Goal: Task Accomplishment & Management: Manage account settings

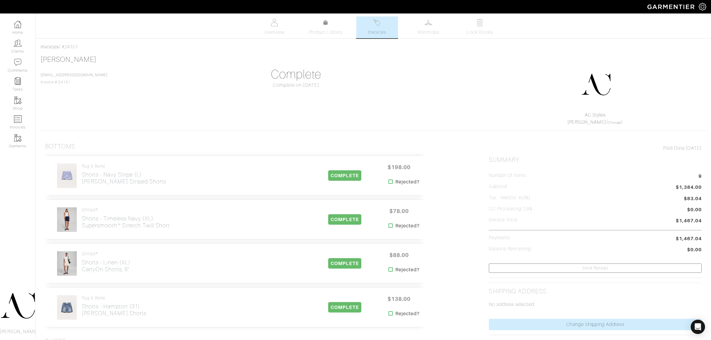
scroll to position [75, 0]
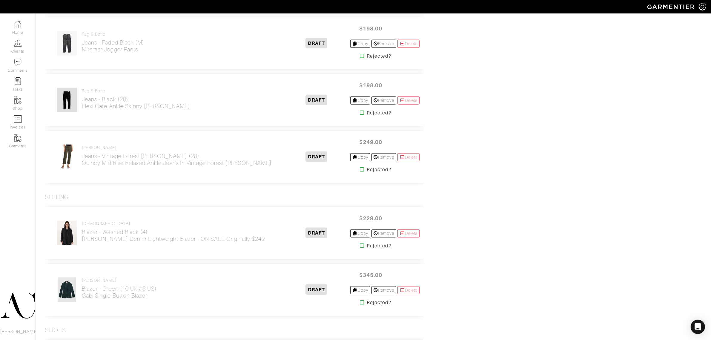
scroll to position [895, 0]
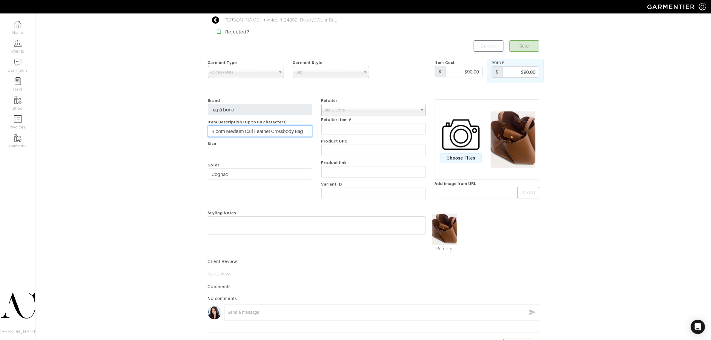
click at [310, 134] on input "Bloom Medium Calf Leather Crossbody Bag" at bounding box center [260, 130] width 104 height 11
type input "Bloom Medium Calf Leather Crossbody Bag - originally $458"
click at [278, 152] on input "text" at bounding box center [260, 152] width 104 height 11
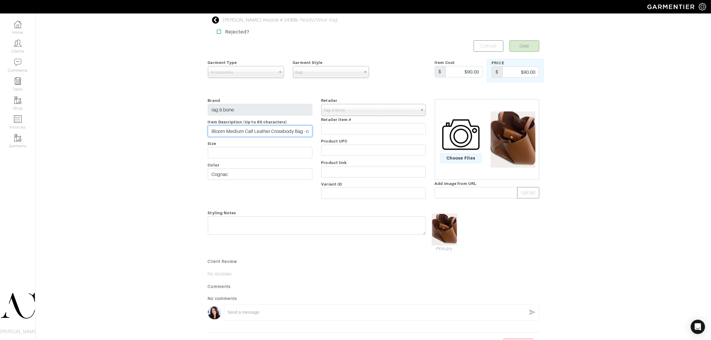
click at [290, 128] on input "Bloom Medium Calf Leather Crossbody Bag - originally $458" at bounding box center [260, 130] width 104 height 11
click at [149, 142] on div "Carmen Dukes - Invoice # 24369 - Ready2Wear Bag Rejected? Save Cancel Garment T…" at bounding box center [355, 181] width 711 height 331
click at [515, 46] on button "Save" at bounding box center [524, 45] width 30 height 11
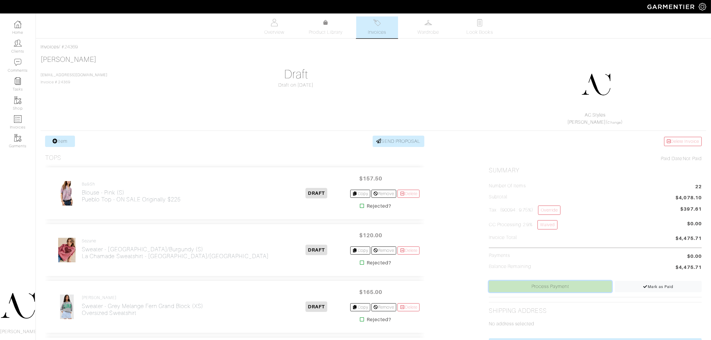
click at [537, 287] on link "Process Payment" at bounding box center [550, 286] width 123 height 11
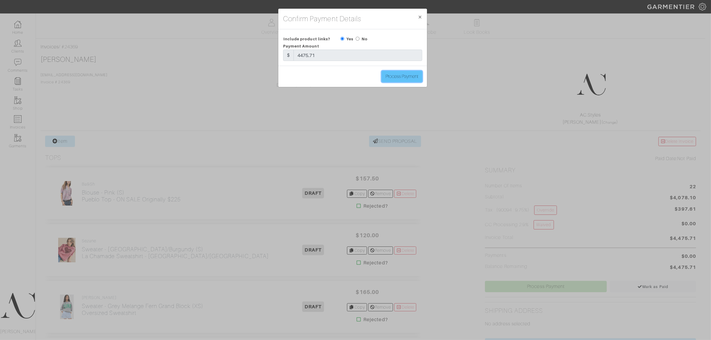
click at [390, 76] on input "Process Payment" at bounding box center [401, 76] width 41 height 11
type input "Process Payment"
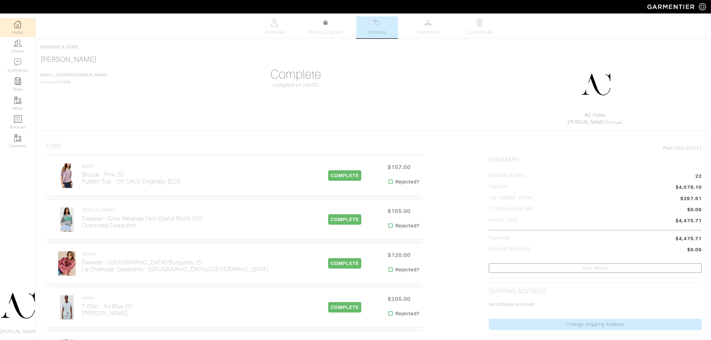
click at [16, 26] on img at bounding box center [17, 24] width 7 height 7
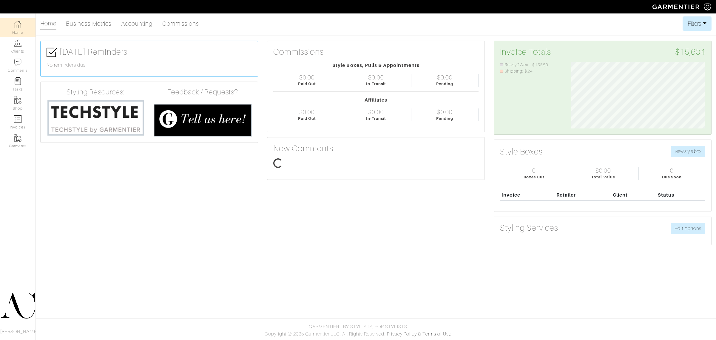
scroll to position [67, 142]
click at [126, 26] on link "Accounting" at bounding box center [137, 24] width 32 height 12
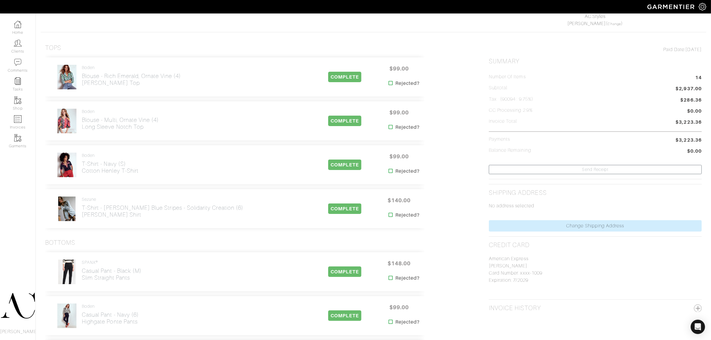
scroll to position [75, 0]
